Goal: Unclear

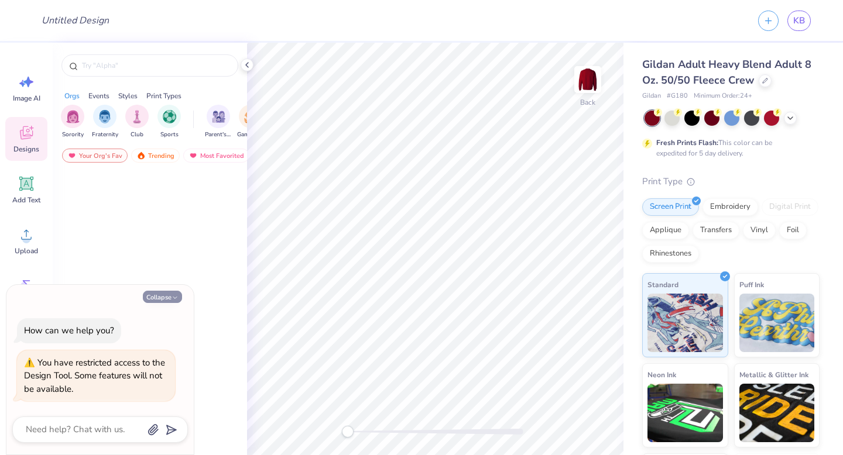
click at [173, 290] on div "Collapse How can we help you? You have restricted access to the Design Tool. So…" at bounding box center [99, 370] width 187 height 170
click at [173, 297] on icon "button" at bounding box center [174, 297] width 7 height 7
type textarea "x"
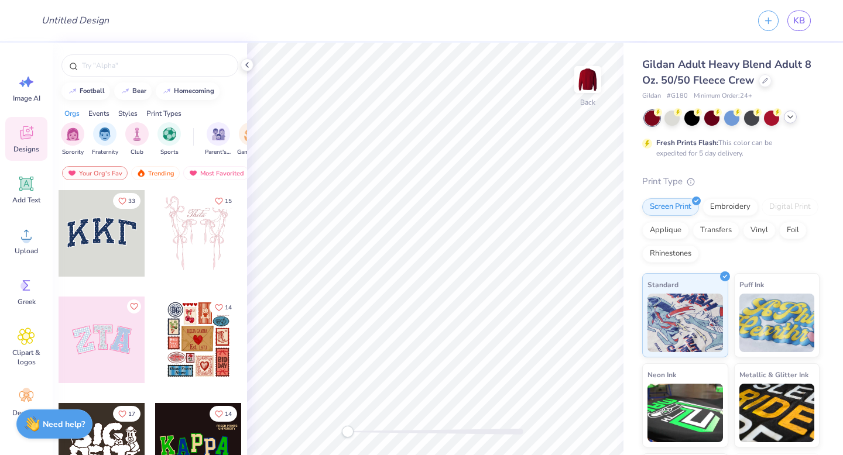
click at [795, 119] on div at bounding box center [731, 118] width 175 height 15
click at [677, 118] on div at bounding box center [671, 116] width 15 height 15
click at [697, 116] on div at bounding box center [691, 116] width 15 height 15
click at [705, 118] on div at bounding box center [711, 116] width 15 height 15
click at [733, 117] on div at bounding box center [731, 116] width 15 height 15
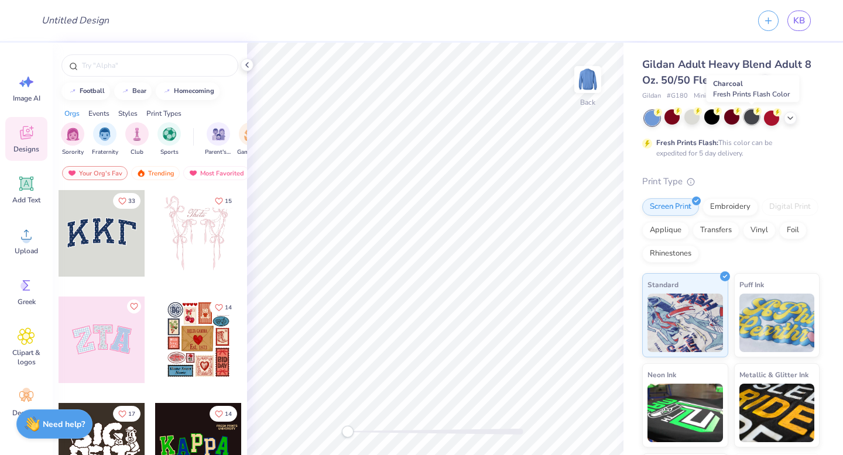
click at [751, 114] on div at bounding box center [751, 116] width 15 height 15
click at [770, 114] on div at bounding box center [771, 116] width 15 height 15
click at [788, 117] on icon at bounding box center [789, 116] width 9 height 9
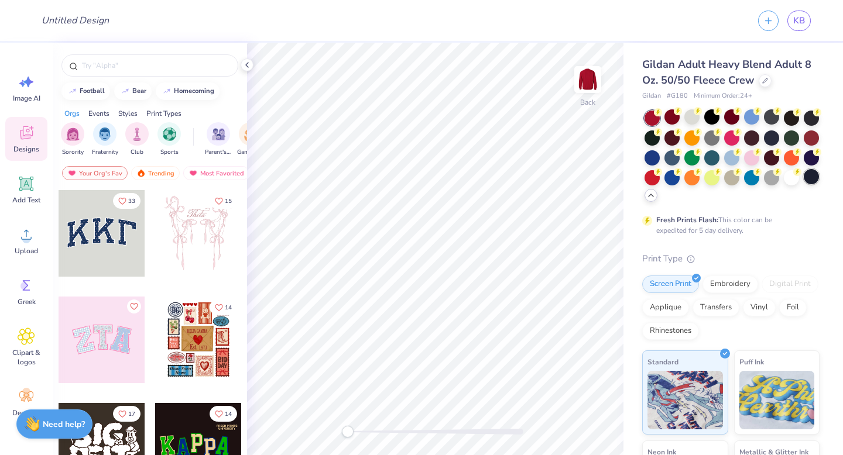
click at [804, 184] on div at bounding box center [811, 176] width 15 height 15
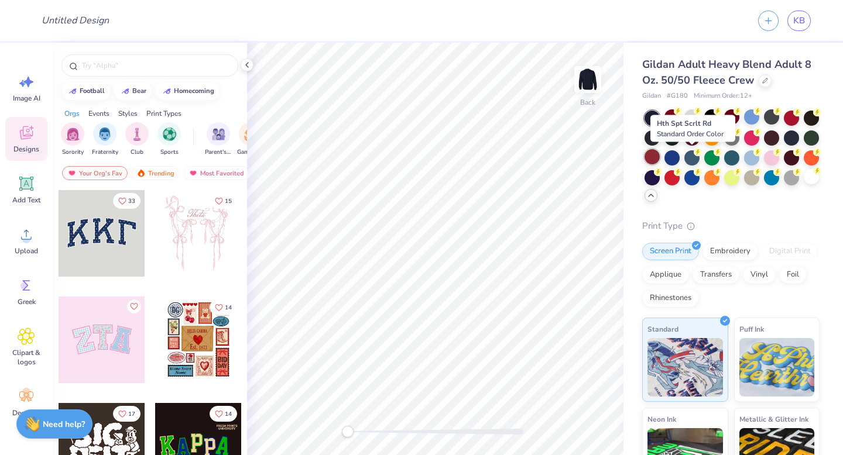
click at [660, 156] on div at bounding box center [651, 156] width 15 height 15
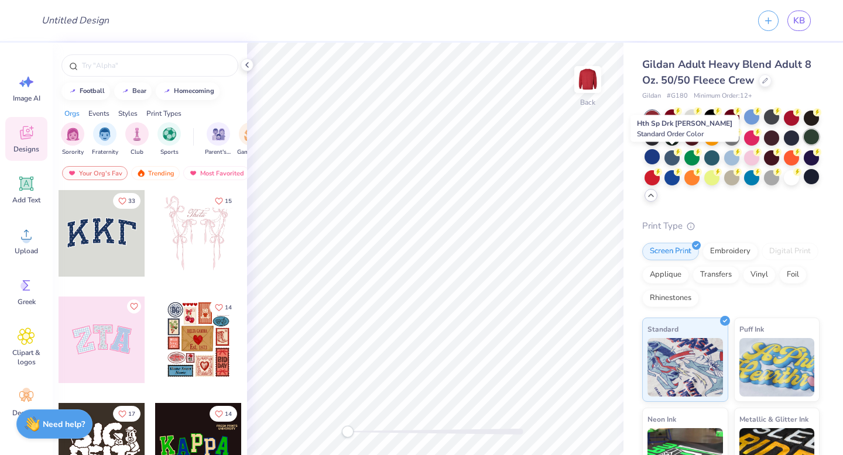
click at [804, 145] on div at bounding box center [811, 136] width 15 height 15
click at [784, 145] on div at bounding box center [791, 136] width 15 height 15
